Goal: Task Accomplishment & Management: Manage account settings

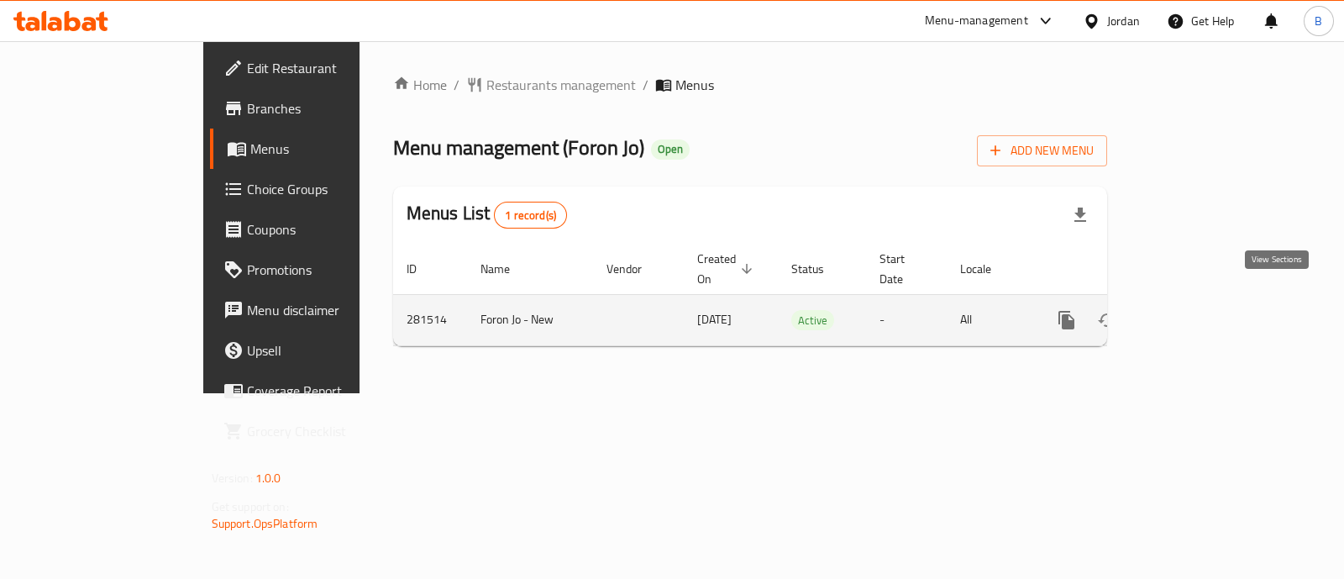
click at [1198, 310] on icon "enhanced table" at bounding box center [1188, 320] width 20 height 20
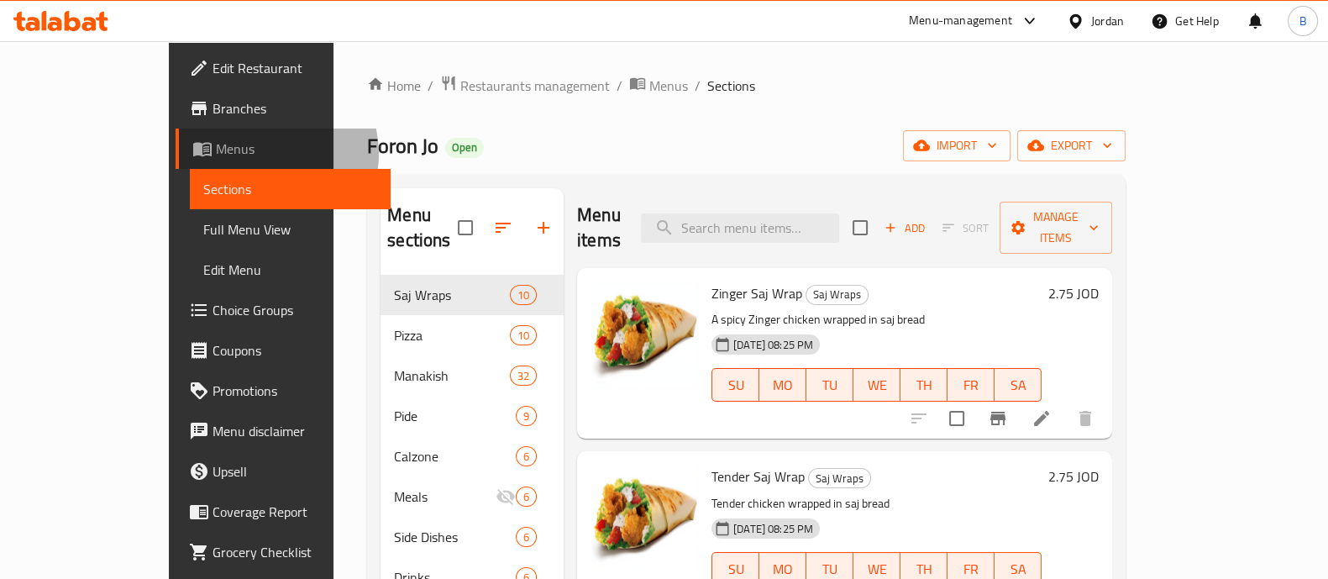
click at [216, 154] on span "Menus" at bounding box center [296, 149] width 161 height 20
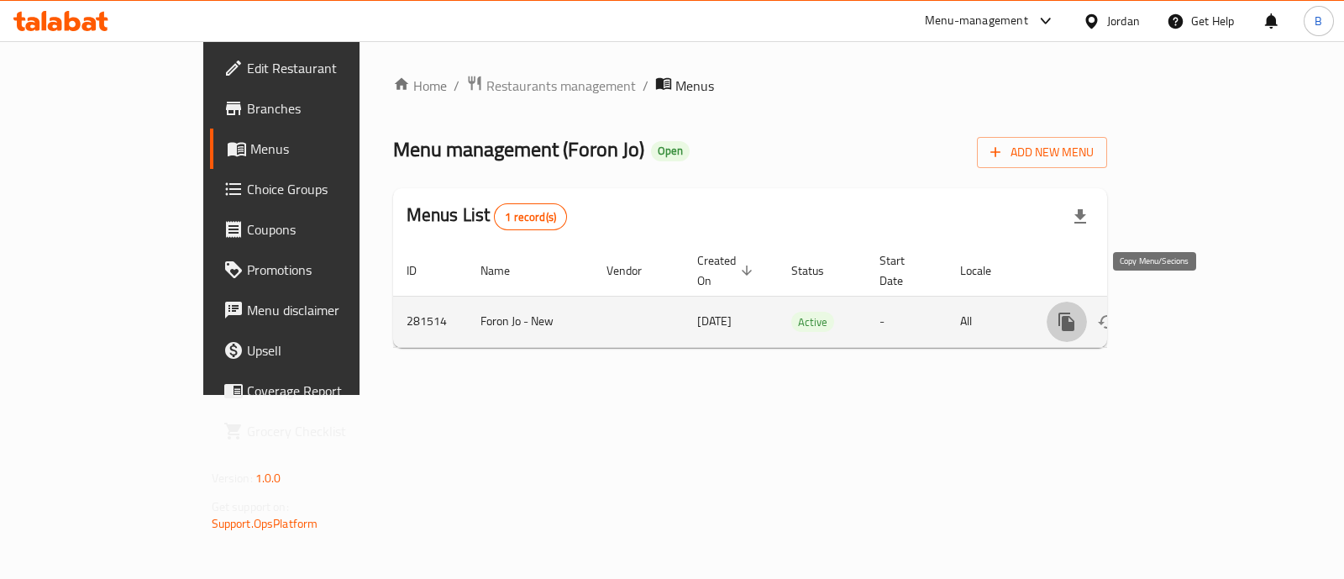
click at [1077, 312] on icon "more" at bounding box center [1067, 322] width 20 height 20
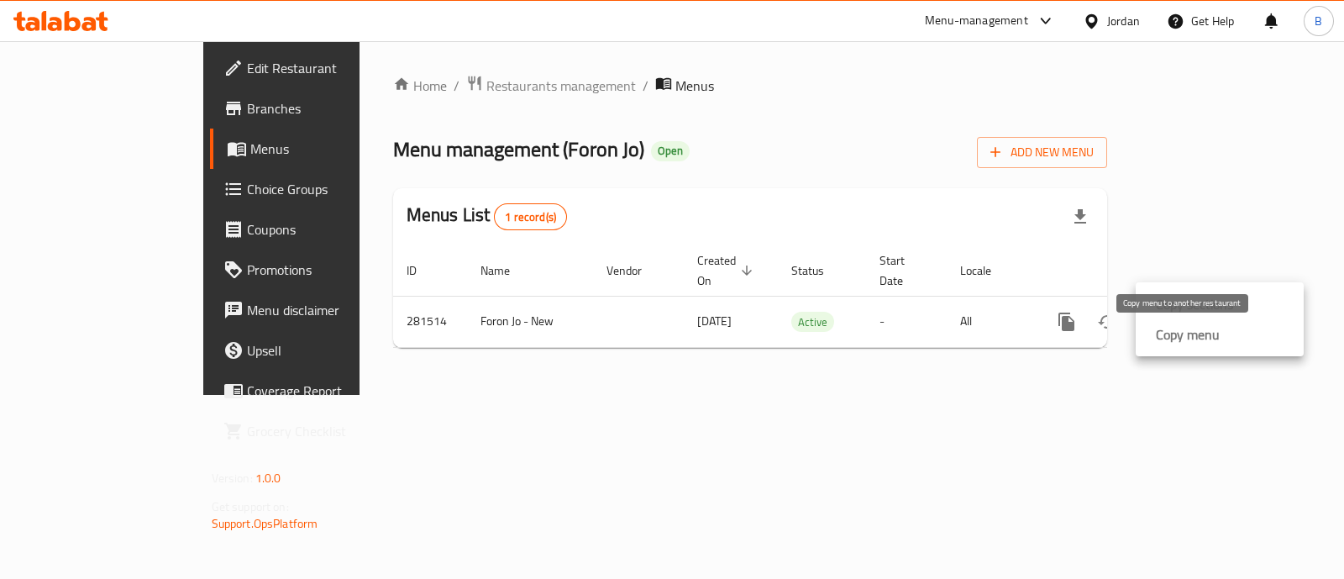
click at [1183, 341] on strong "Copy menu" at bounding box center [1188, 334] width 64 height 20
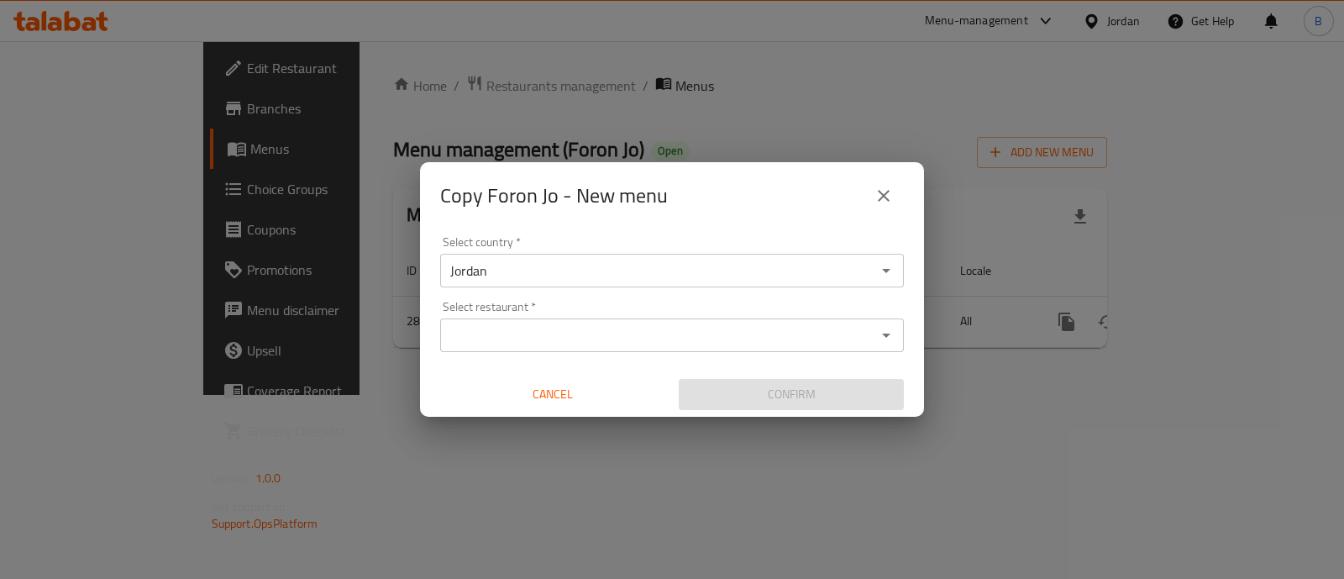
click at [596, 331] on input "Select restaurant   *" at bounding box center [658, 335] width 426 height 24
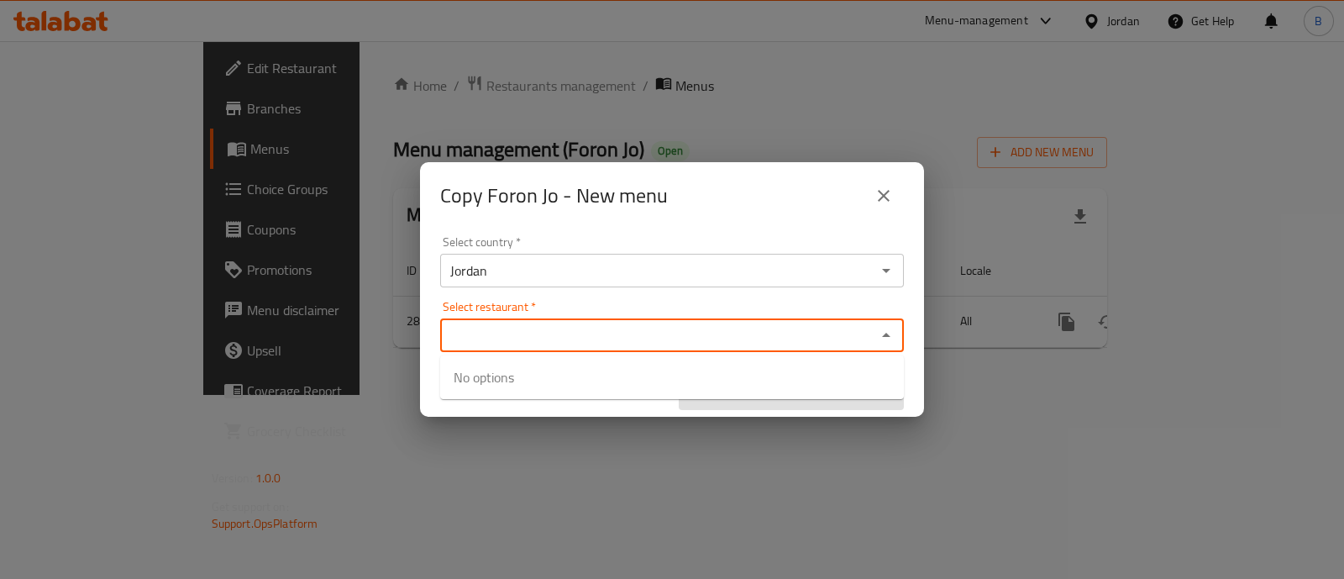
paste input "Foron Jo, Marj El Hamam"
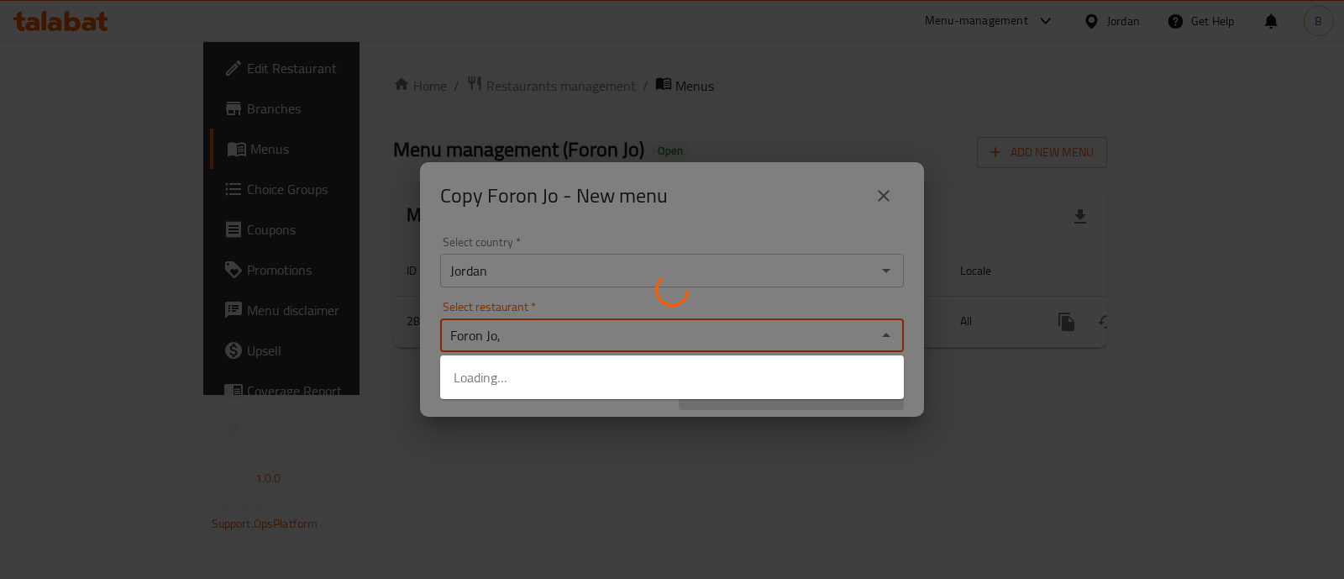
type input "Foron Jo"
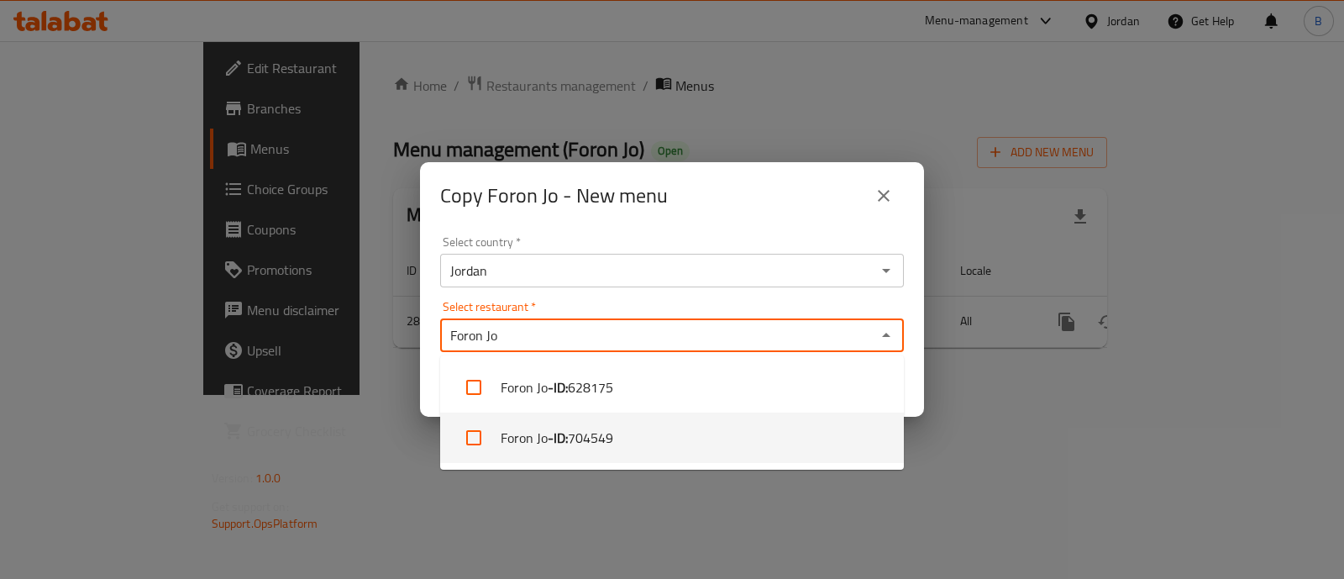
click at [643, 428] on li "Foron Jo - ID: 704549" at bounding box center [672, 437] width 464 height 50
checkbox input "true"
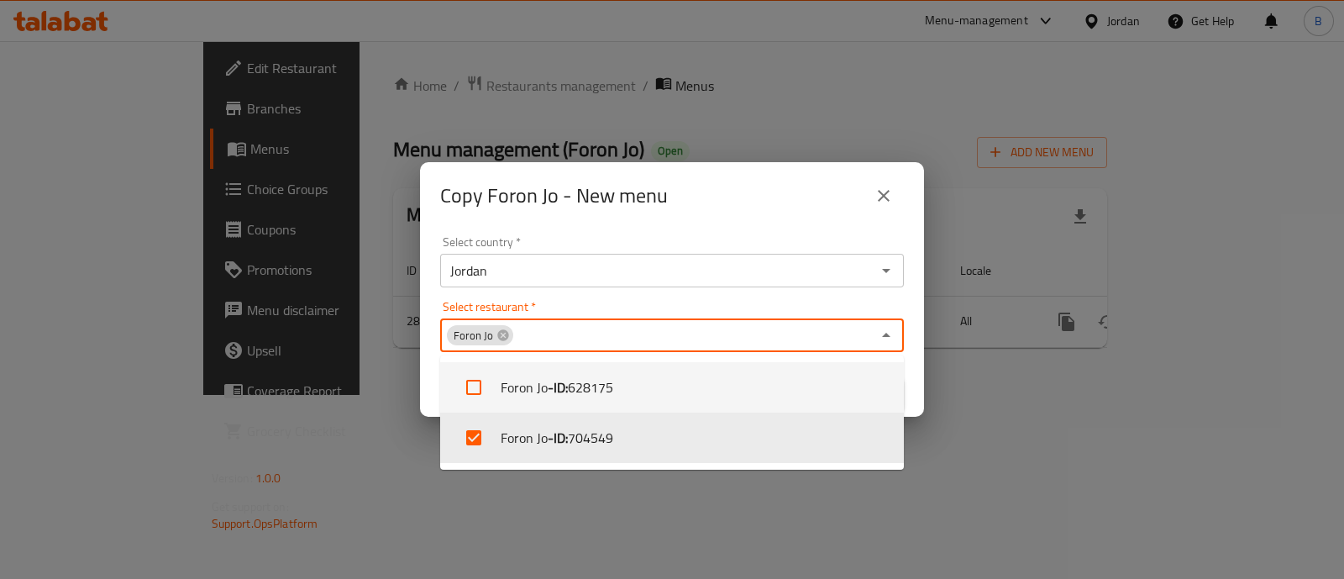
click at [991, 415] on div "Copy Foron Jo - New menu Select country   * Jordan Select country * Select rest…" at bounding box center [672, 289] width 1344 height 579
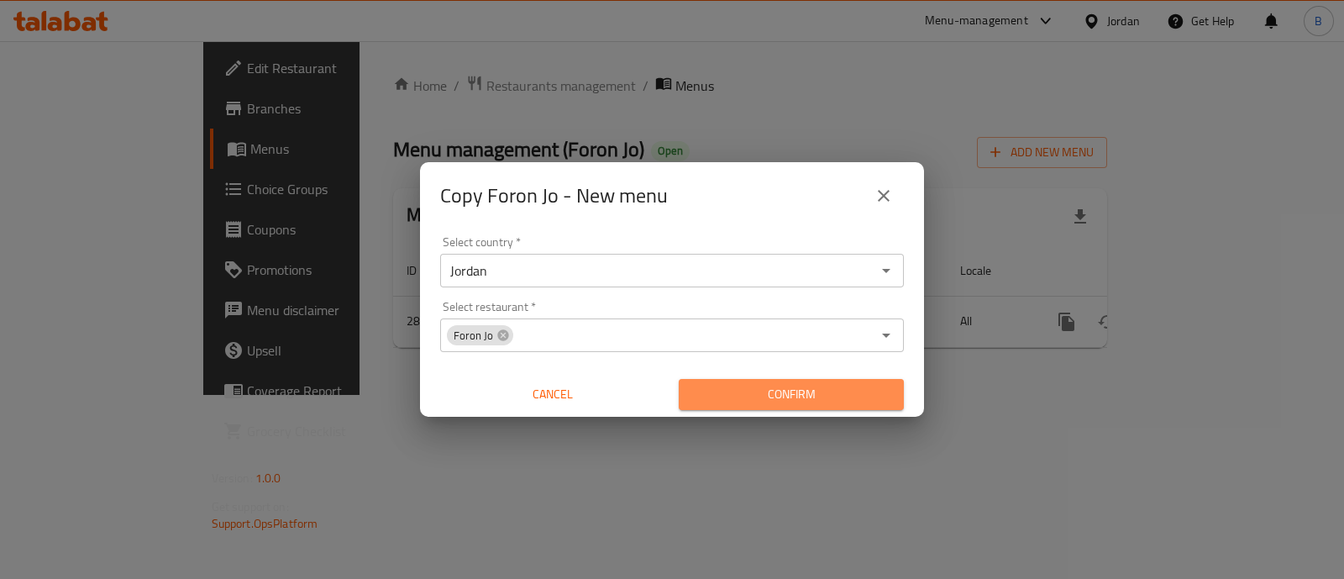
drag, startPoint x: 815, startPoint y: 396, endPoint x: 814, endPoint y: 407, distance: 11.0
click at [815, 396] on span "Confirm" at bounding box center [791, 394] width 198 height 21
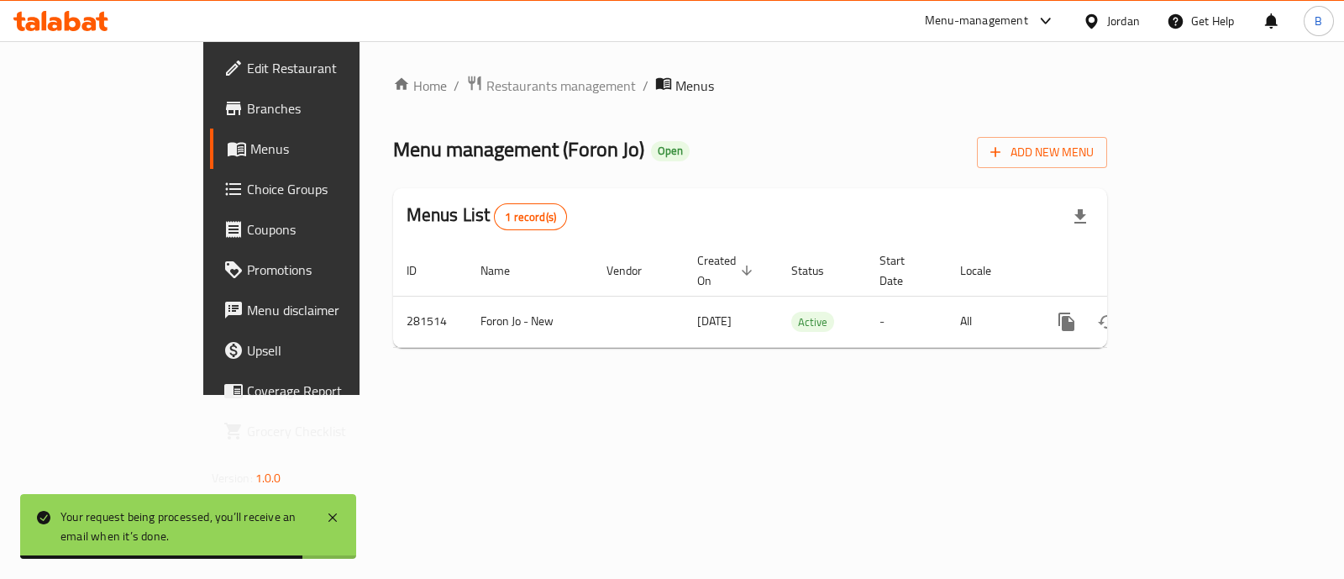
click at [247, 74] on span "Edit Restaurant" at bounding box center [330, 68] width 167 height 20
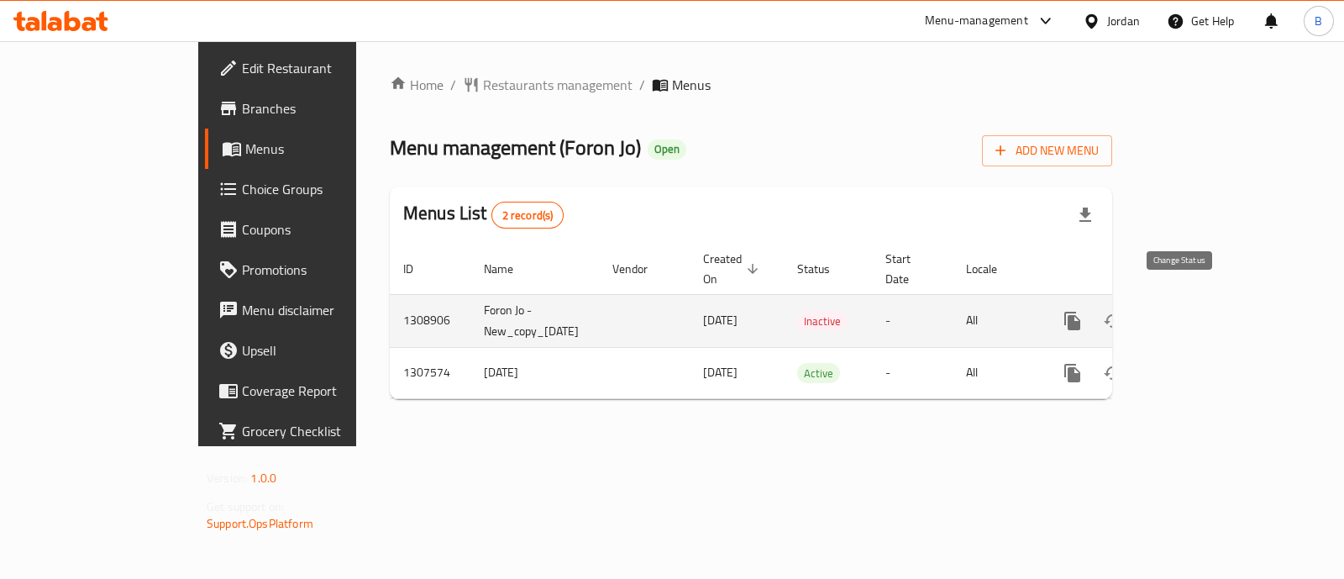
click at [1123, 311] on icon "enhanced table" at bounding box center [1113, 321] width 20 height 20
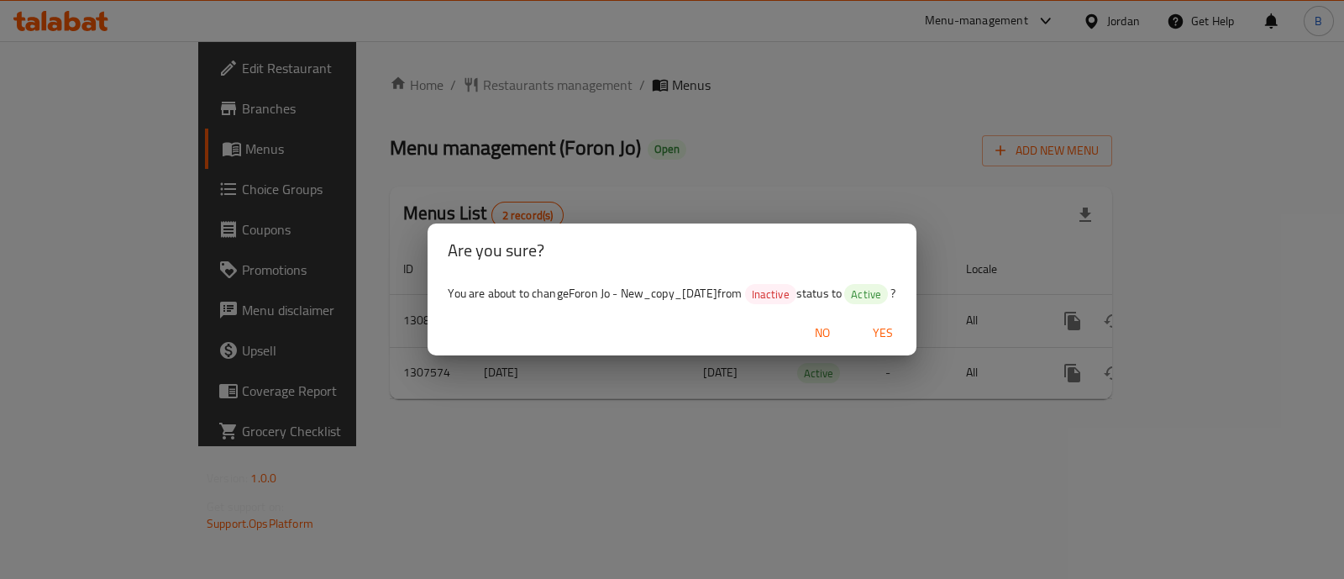
click at [876, 331] on button "Yes" at bounding box center [883, 332] width 54 height 31
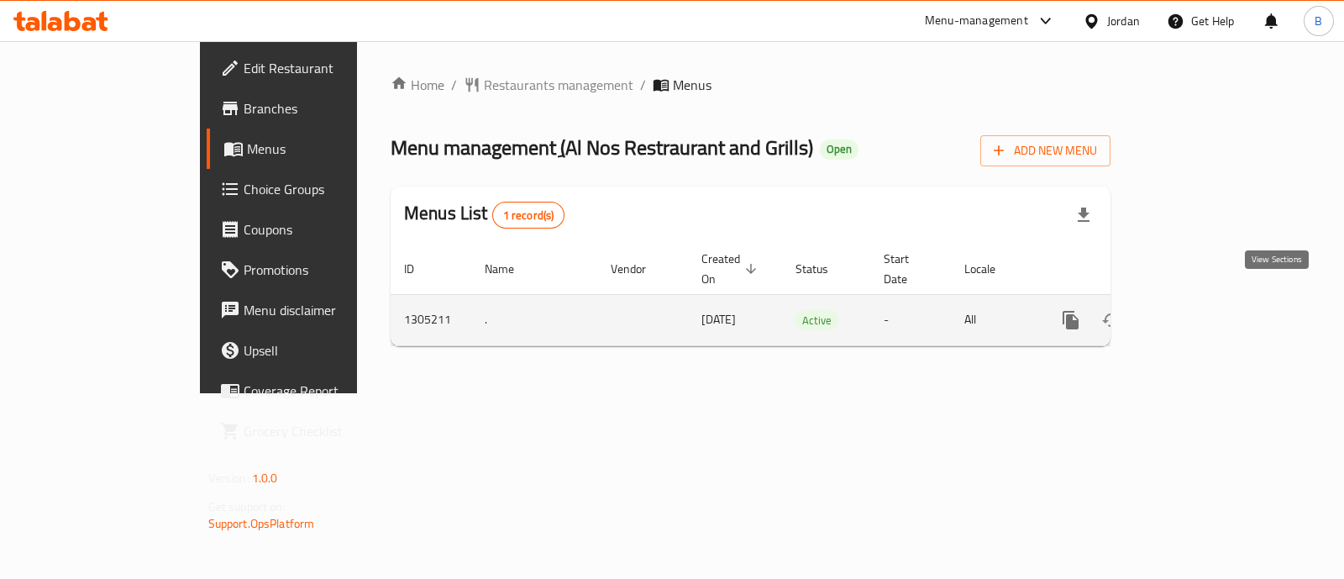
click at [1202, 310] on icon "enhanced table" at bounding box center [1192, 320] width 20 height 20
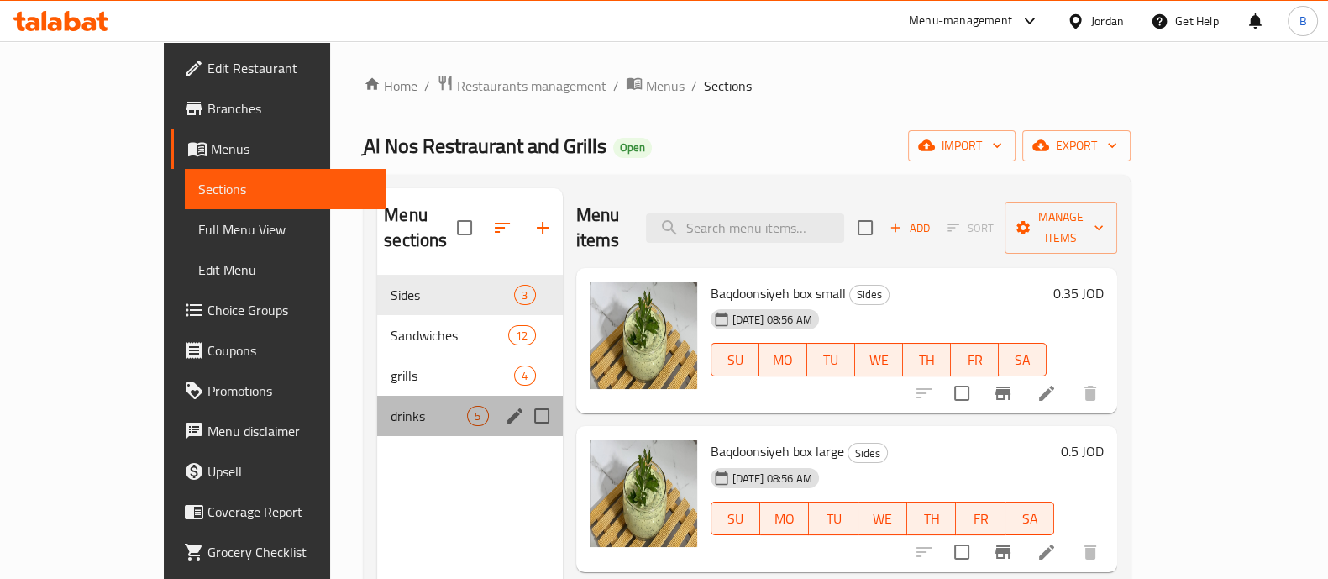
click at [377, 396] on div "drinks 5" at bounding box center [469, 416] width 185 height 40
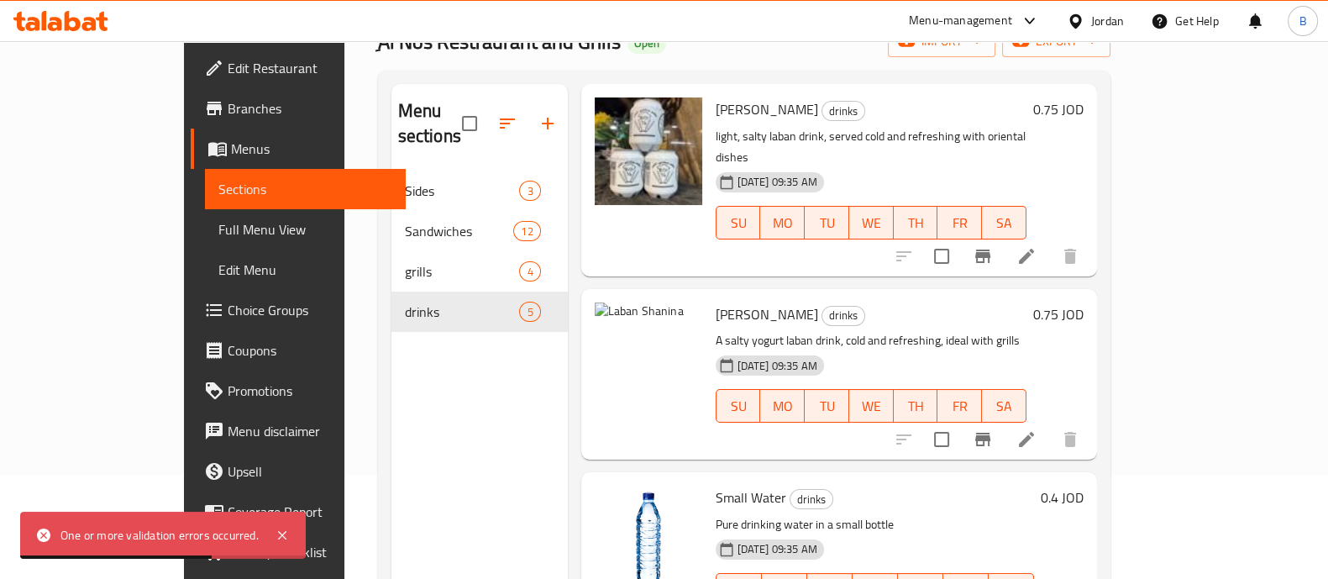
scroll to position [170, 0]
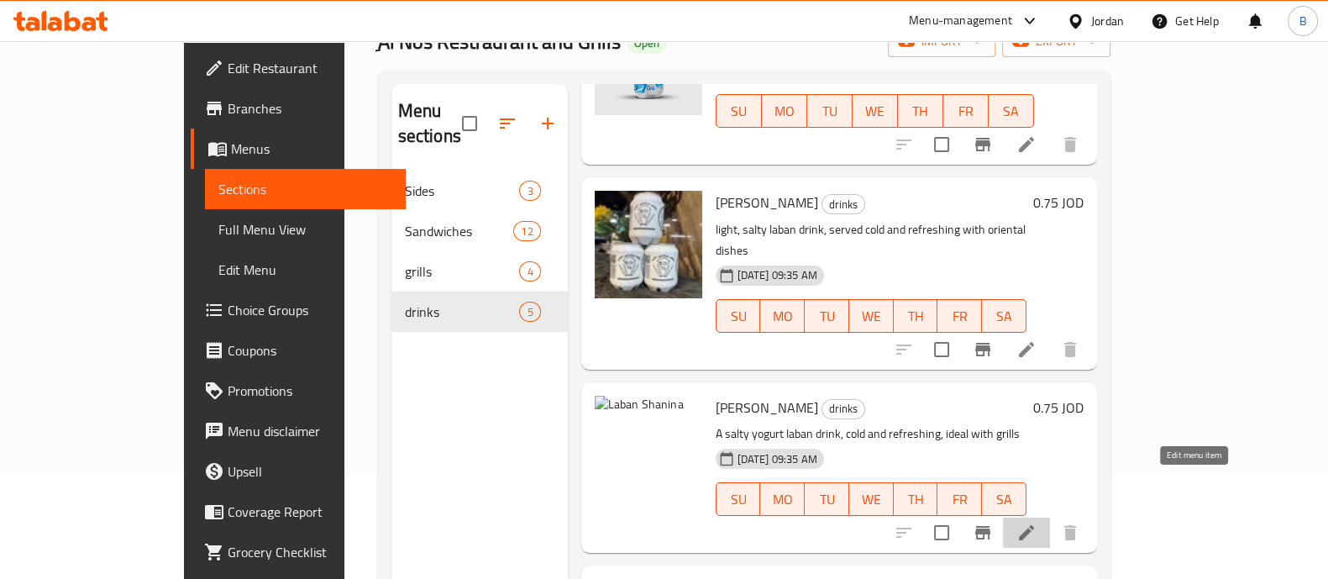
click at [1034, 525] on icon at bounding box center [1026, 532] width 15 height 15
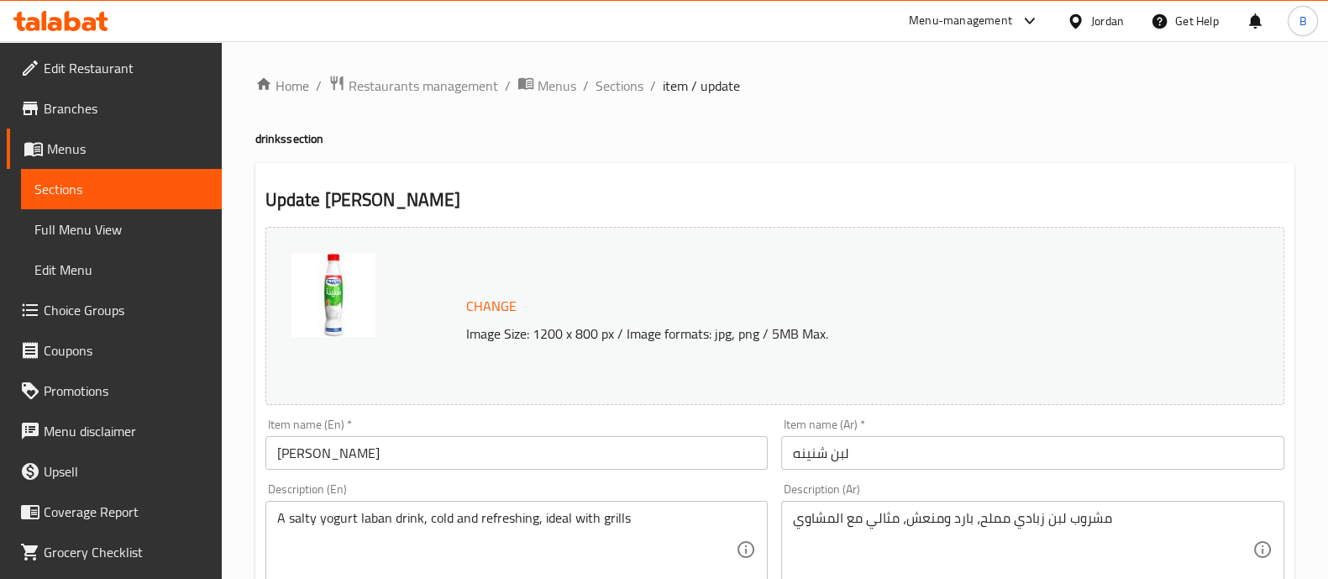
click at [479, 304] on span "Change" at bounding box center [491, 306] width 50 height 24
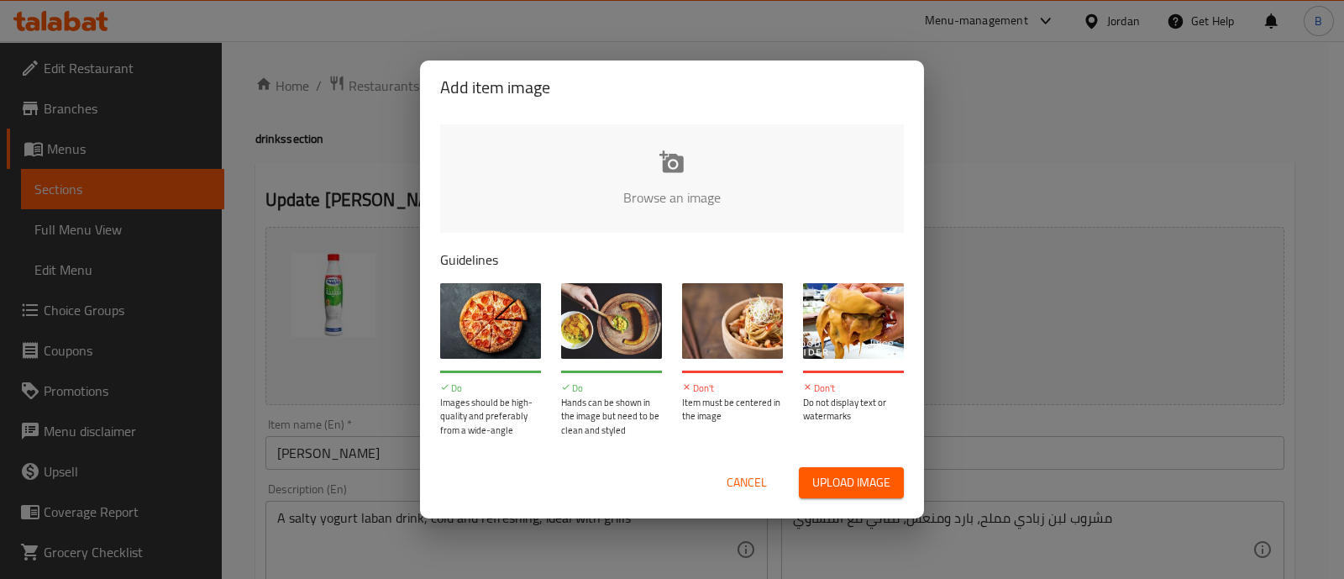
click at [685, 249] on div "Browse an image Guidelines Do Images should be high-quality and preferably from…" at bounding box center [672, 280] width 504 height 333
click at [668, 202] on input "file" at bounding box center [1239, 202] width 1599 height 157
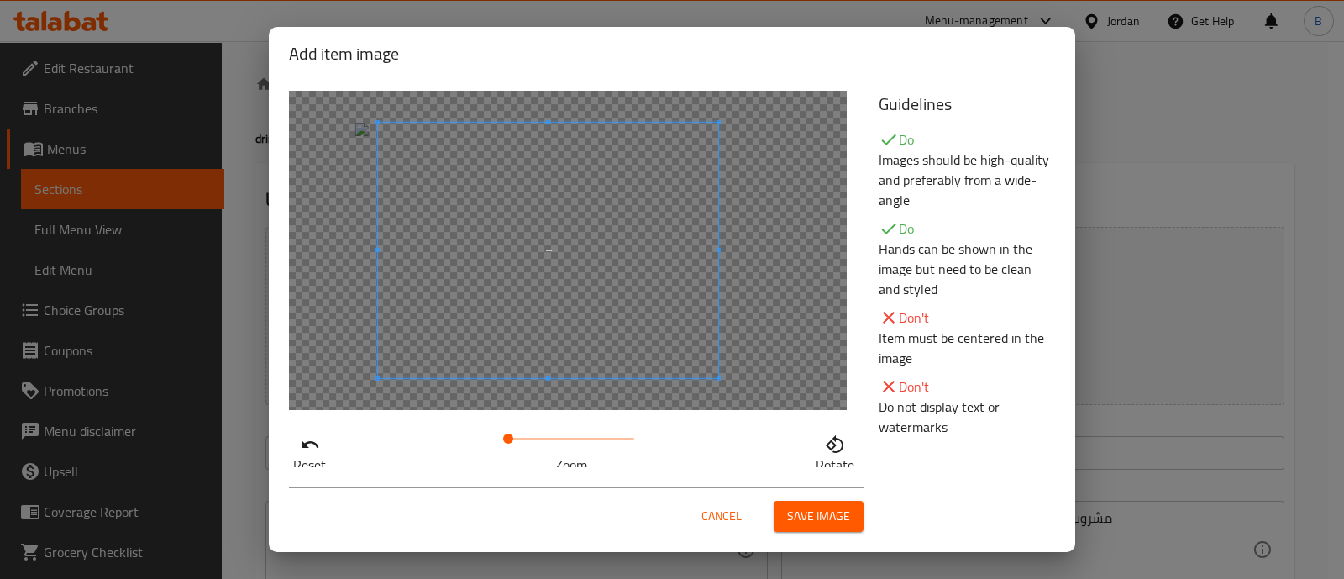
click at [583, 262] on span at bounding box center [548, 250] width 340 height 255
drag, startPoint x: 569, startPoint y: 282, endPoint x: 800, endPoint y: 522, distance: 332.0
click at [800, 522] on span "Save image" at bounding box center [818, 516] width 63 height 21
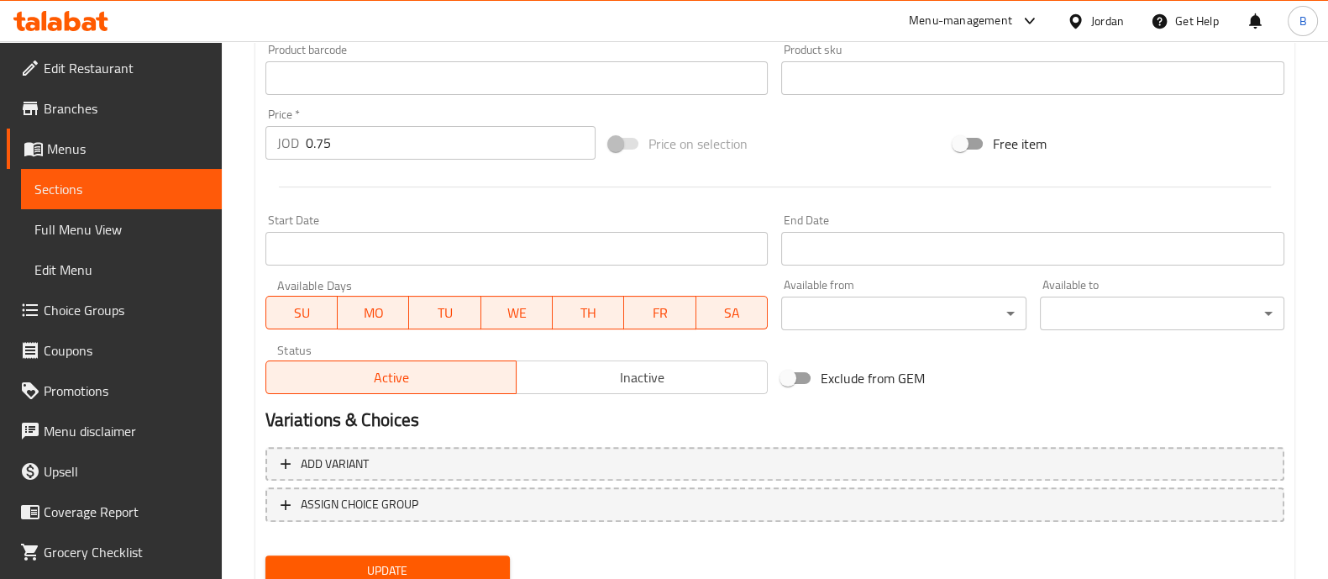
scroll to position [630, 0]
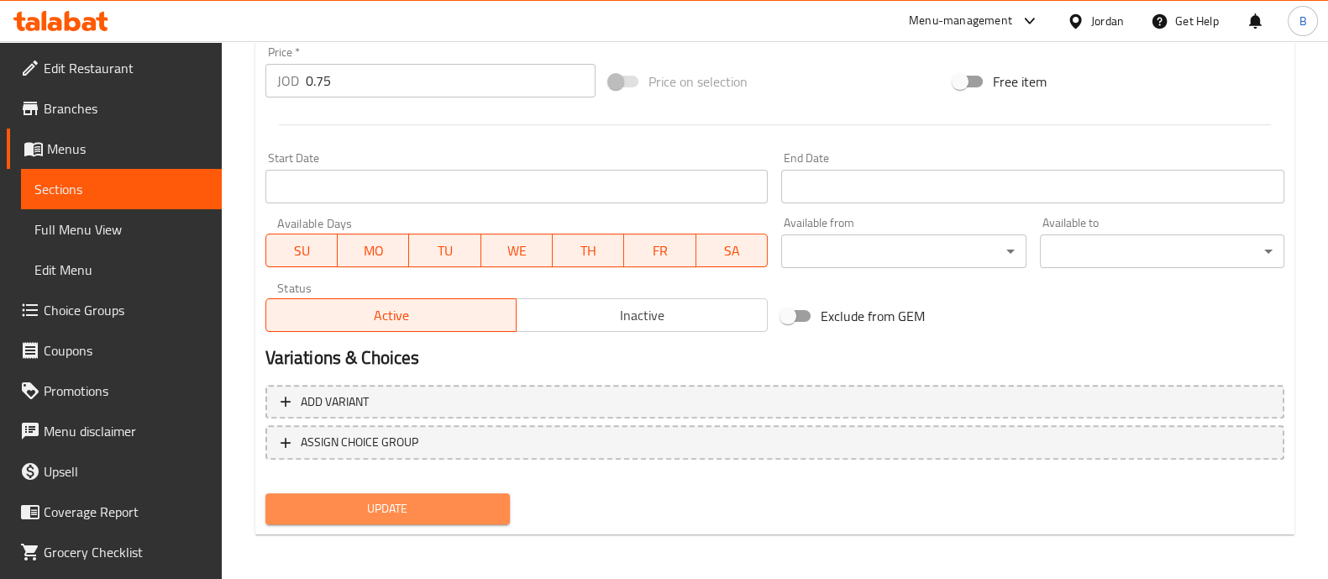
click at [427, 501] on span "Update" at bounding box center [388, 508] width 218 height 21
